Goal: Information Seeking & Learning: Learn about a topic

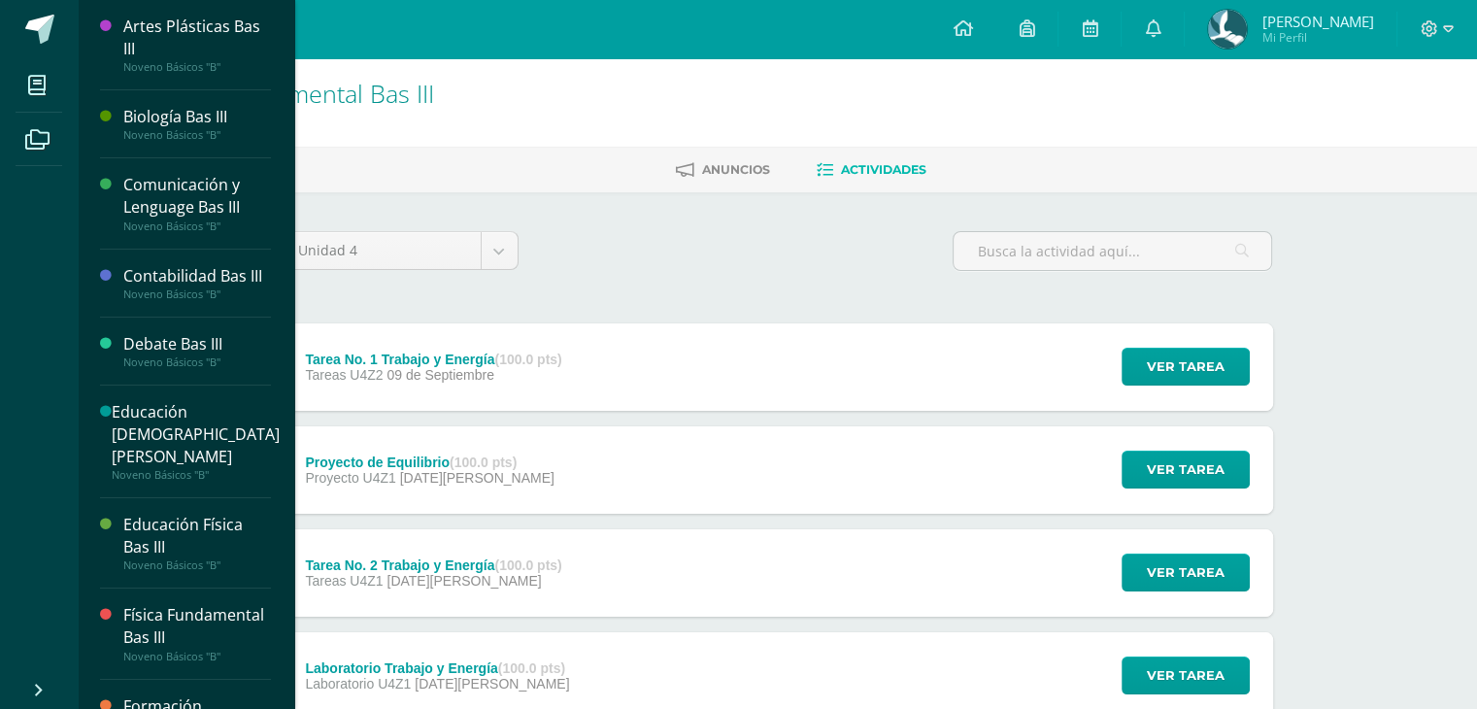
click at [182, 129] on div "Noveno Básicos "B"" at bounding box center [197, 135] width 148 height 14
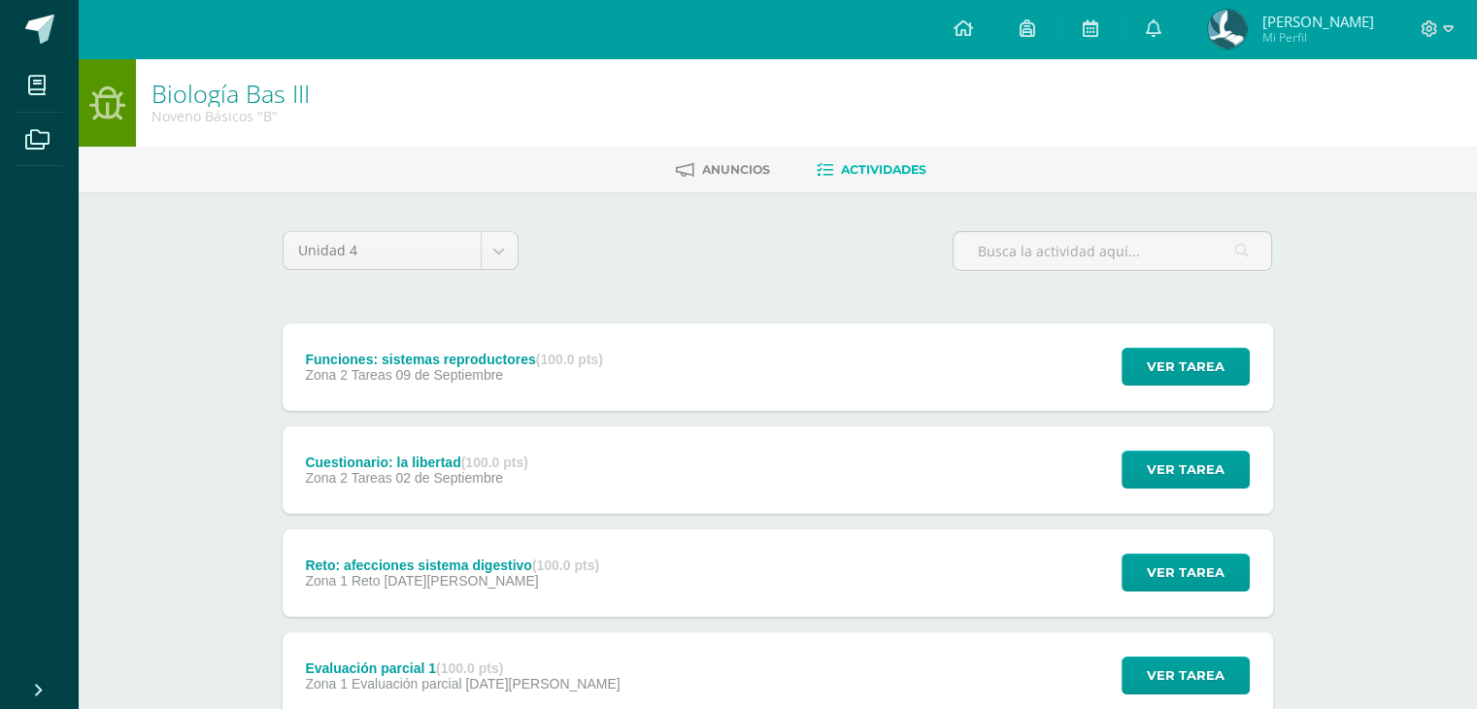
click at [519, 444] on div "Cuestionario: la libertad (100.0 pts) Zona 2 Tareas [DATE]" at bounding box center [417, 469] width 269 height 87
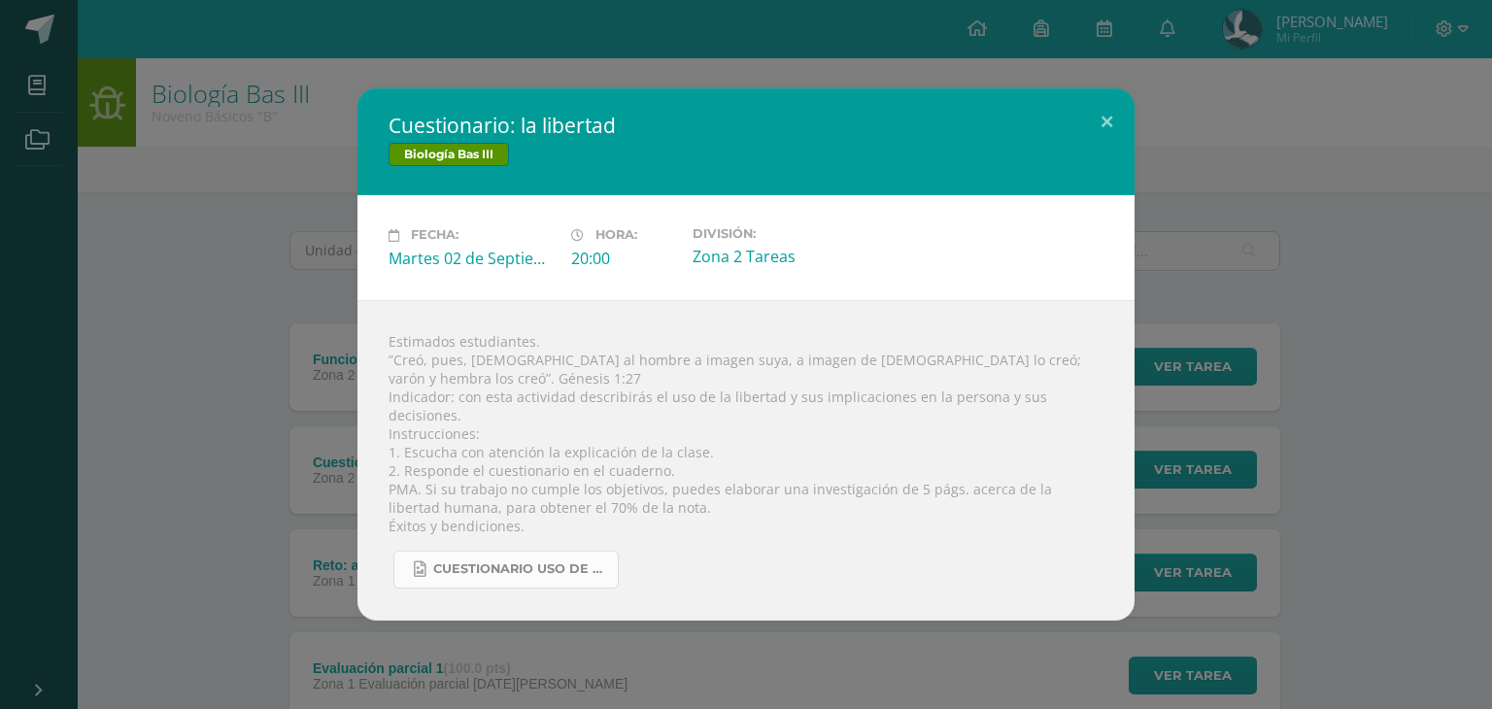
click at [555, 561] on span "Cuestionario uso de la libertad.jpg" at bounding box center [520, 569] width 175 height 16
click at [309, 283] on div "Cuestionario: la libertad Biología Bas III Fecha: [DATE] Hora: 20:00 División:" at bounding box center [746, 353] width 1476 height 531
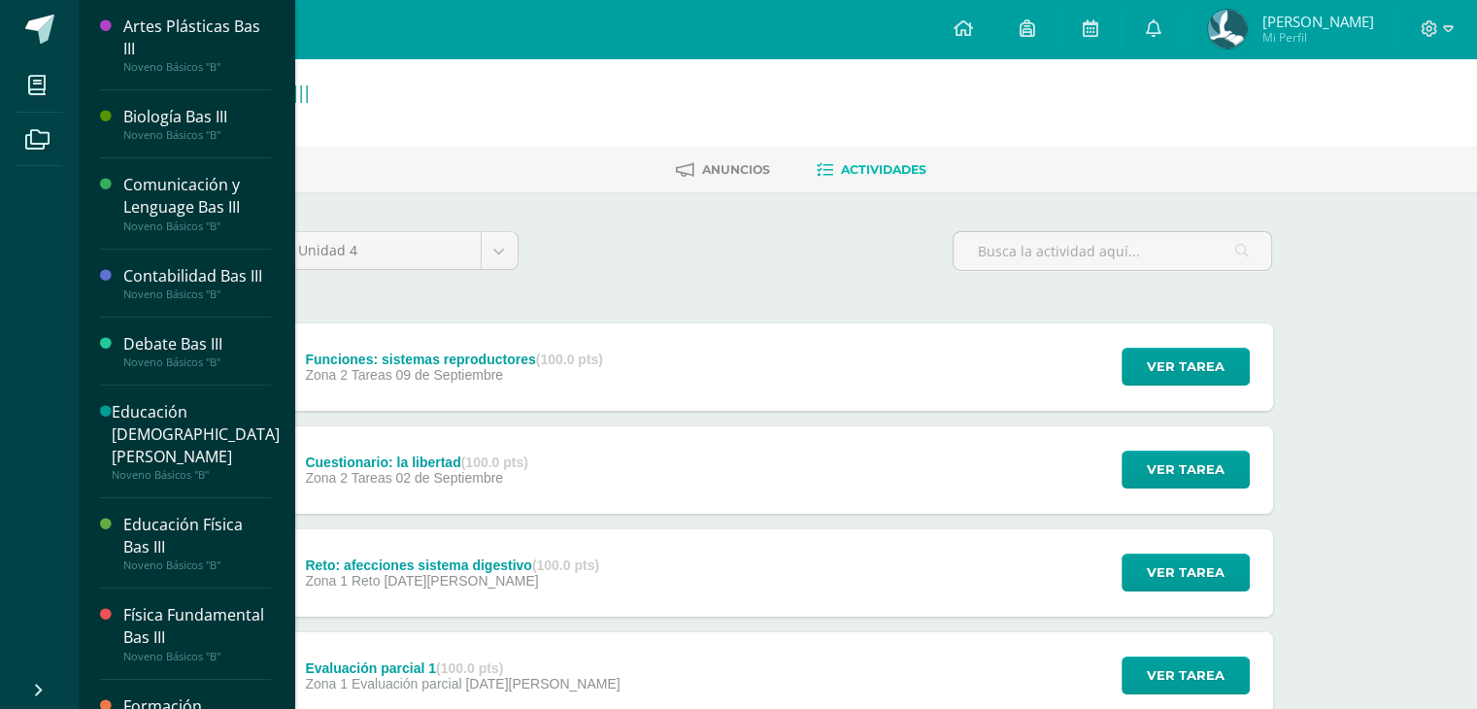
click at [113, 187] on div at bounding box center [111, 203] width 23 height 58
click at [135, 179] on div "Comunicación y Lenguage Bas III" at bounding box center [197, 196] width 148 height 45
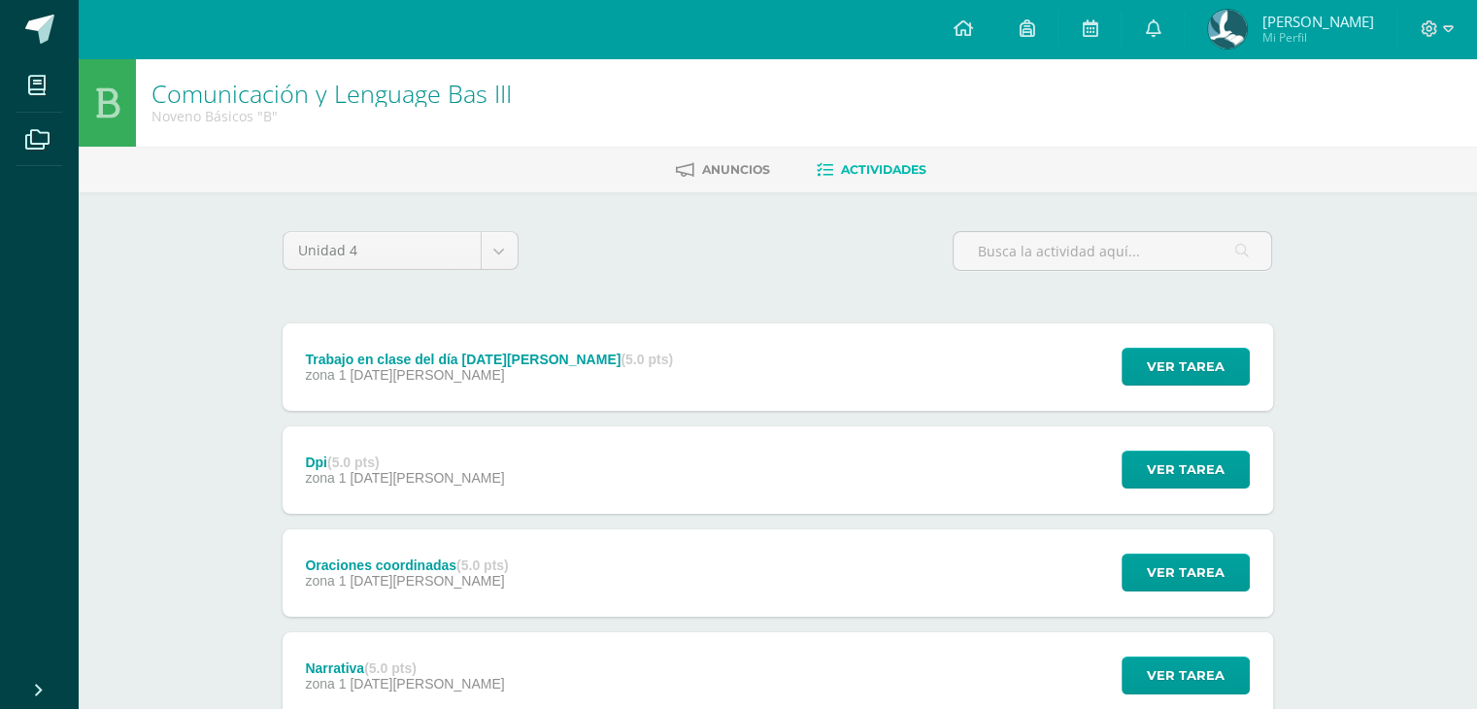
click at [444, 389] on div "Trabajo en clase del día 27 de agosto (5.0 pts) zona 1 27 de Agosto" at bounding box center [490, 366] width 414 height 87
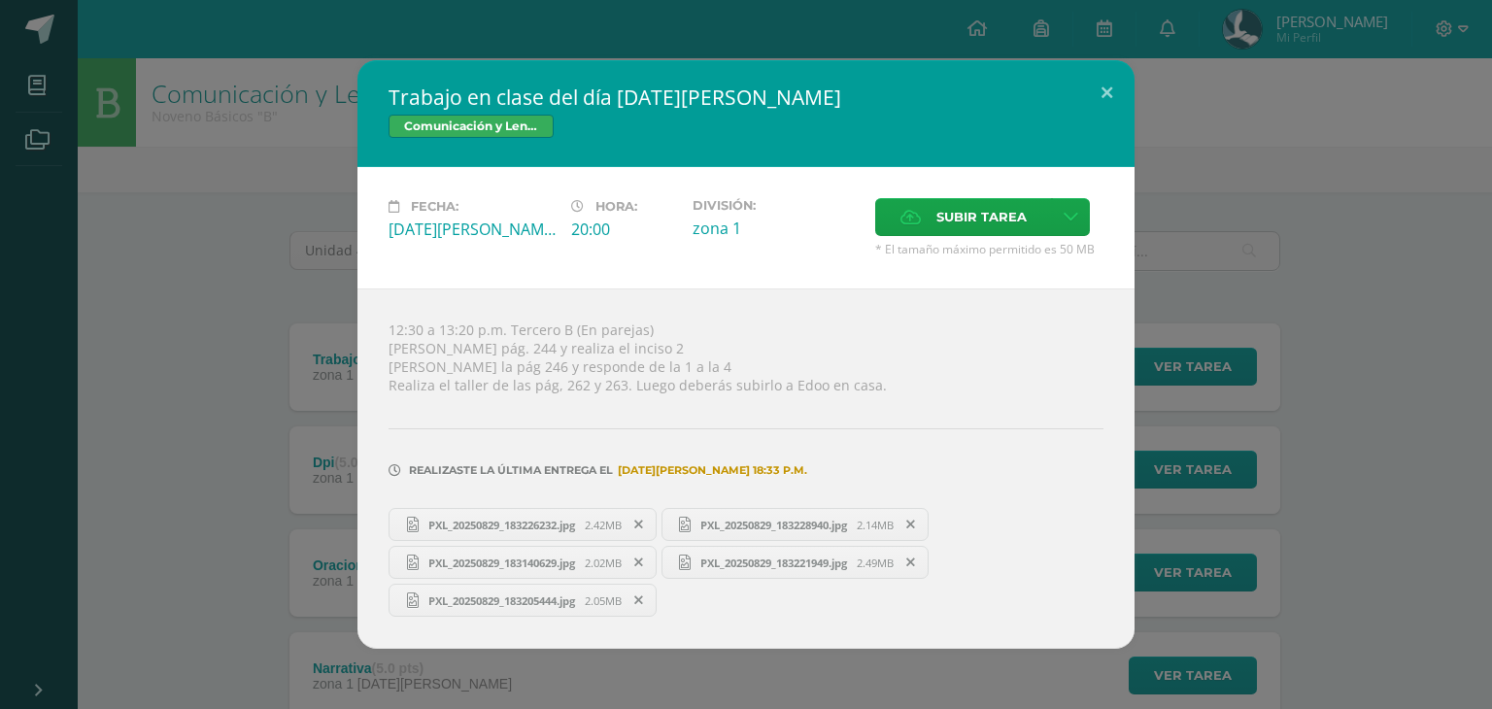
click at [276, 359] on div "Trabajo en clase del día 27 de agosto Comunicación y Lenguage Bas III Fecha: Mi…" at bounding box center [746, 354] width 1476 height 588
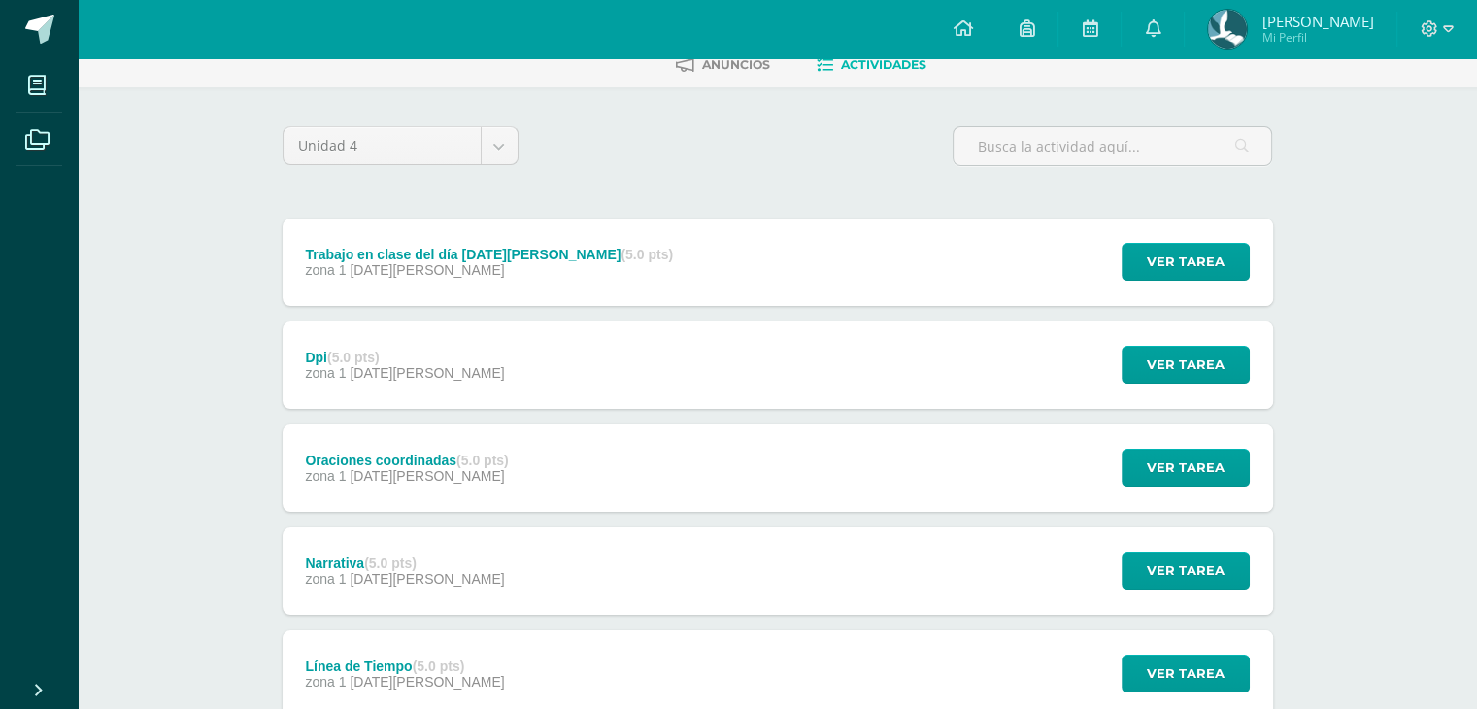
scroll to position [60, 0]
